Goal: Information Seeking & Learning: Learn about a topic

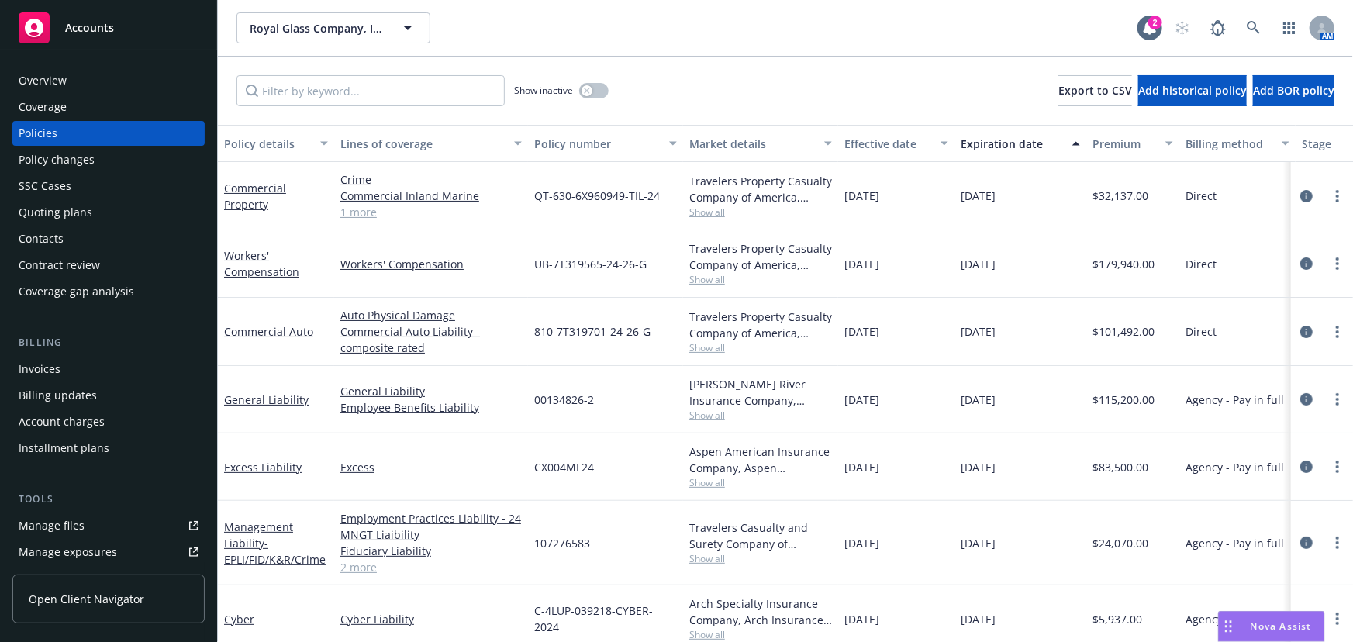
scroll to position [88, 0]
